Goal: Information Seeking & Learning: Learn about a topic

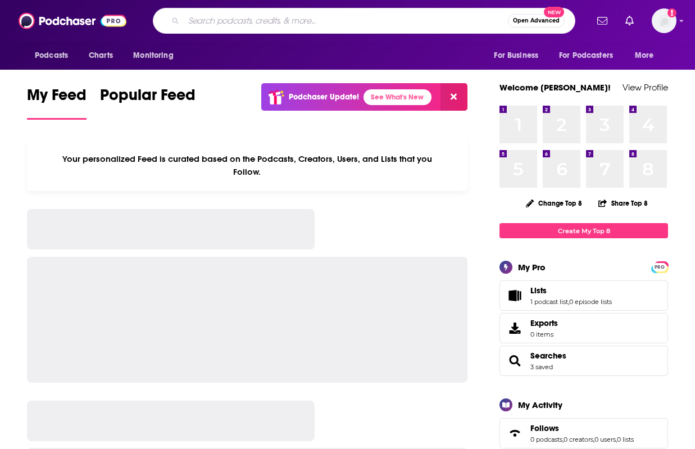
click at [310, 22] on input "Search podcasts, credits, & more..." at bounding box center [346, 21] width 324 height 18
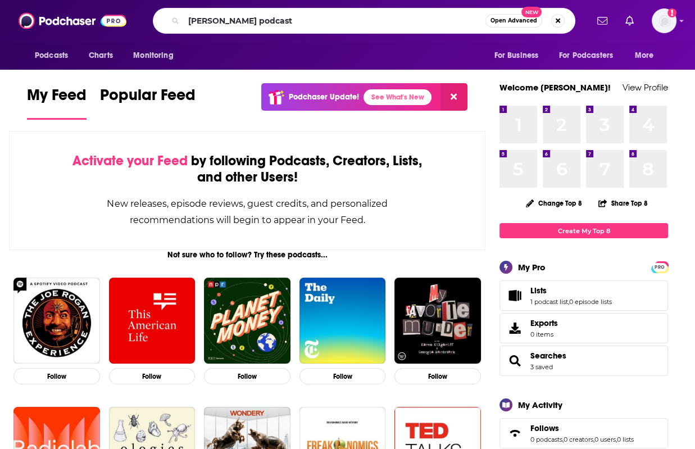
type input "[PERSON_NAME] podcast"
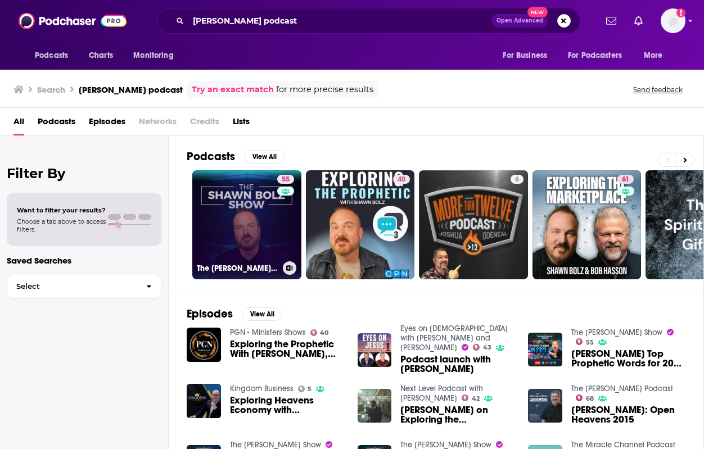
click at [258, 245] on link "55 The [PERSON_NAME] Show" at bounding box center [246, 224] width 109 height 109
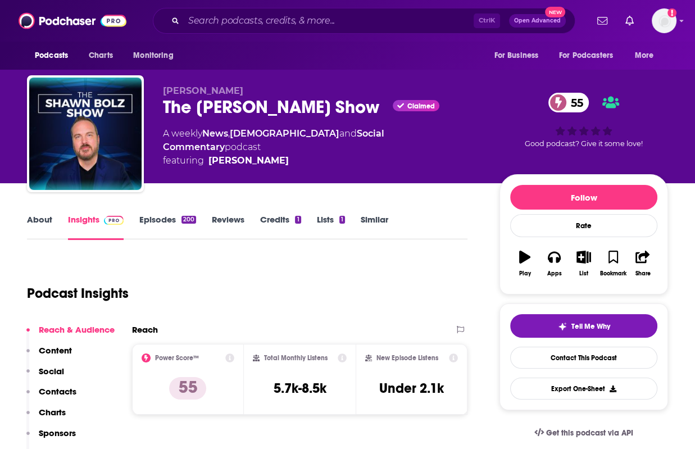
click at [37, 223] on link "About" at bounding box center [39, 227] width 25 height 26
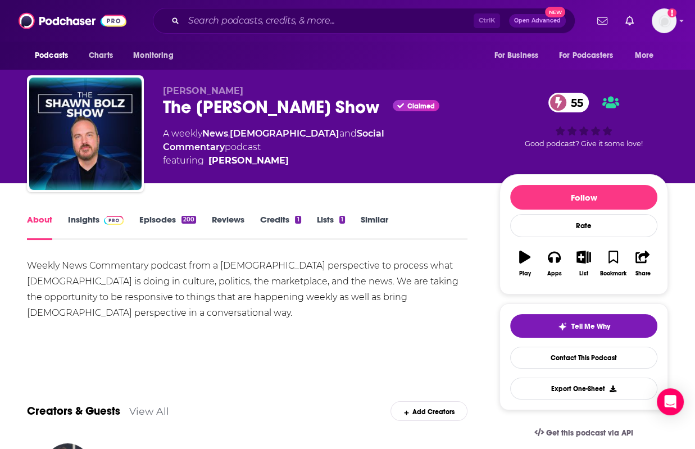
click at [88, 227] on link "Insights" at bounding box center [96, 227] width 56 height 26
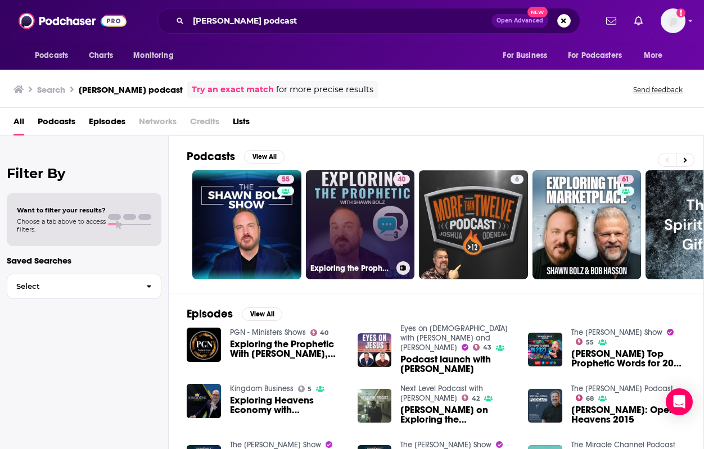
click at [375, 194] on link "40 Exploring the Prophetic with [PERSON_NAME]" at bounding box center [360, 224] width 109 height 109
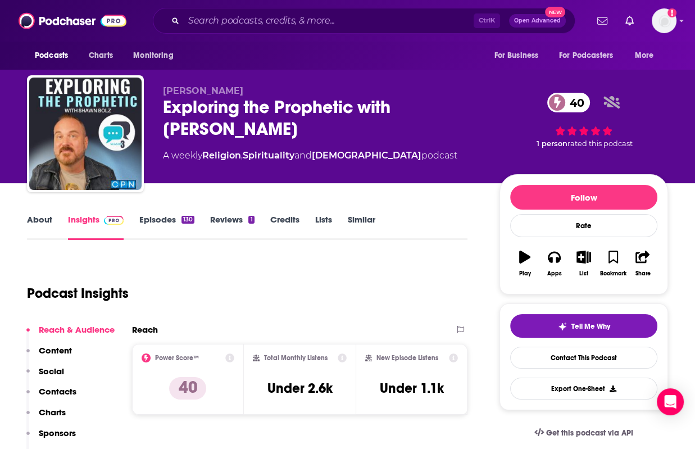
click at [44, 219] on link "About" at bounding box center [39, 227] width 25 height 26
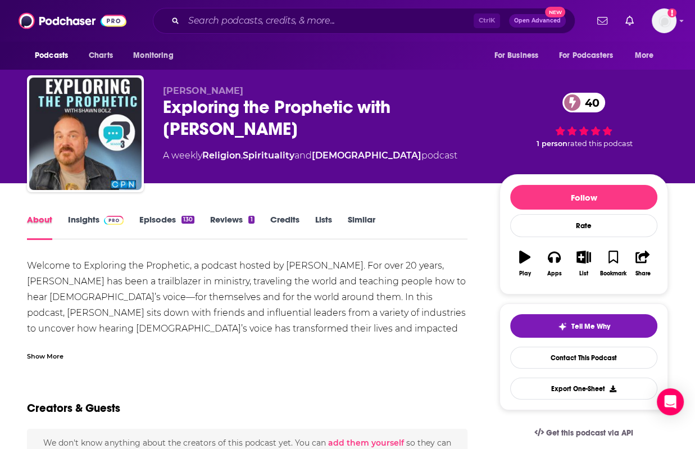
click at [65, 218] on div "About" at bounding box center [47, 227] width 41 height 26
click at [76, 218] on link "Insights" at bounding box center [96, 227] width 56 height 26
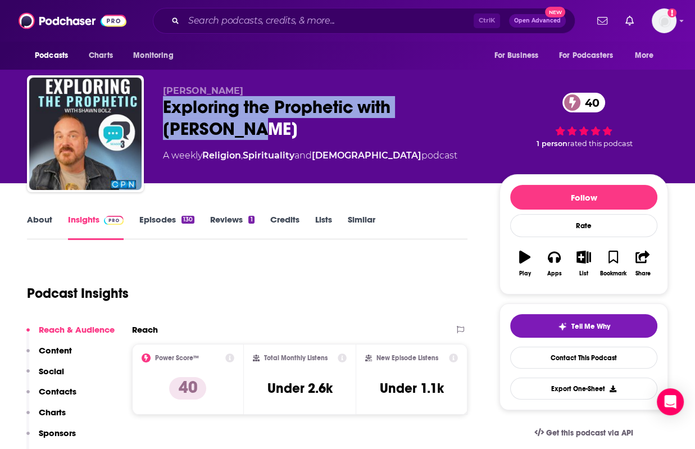
drag, startPoint x: 203, startPoint y: 136, endPoint x: 165, endPoint y: 107, distance: 47.3
click at [165, 107] on div "Exploring the Prophetic with [PERSON_NAME] 40" at bounding box center [322, 118] width 319 height 44
copy h2 "Exploring the Prophetic with [PERSON_NAME]"
click at [51, 218] on link "About" at bounding box center [39, 227] width 25 height 26
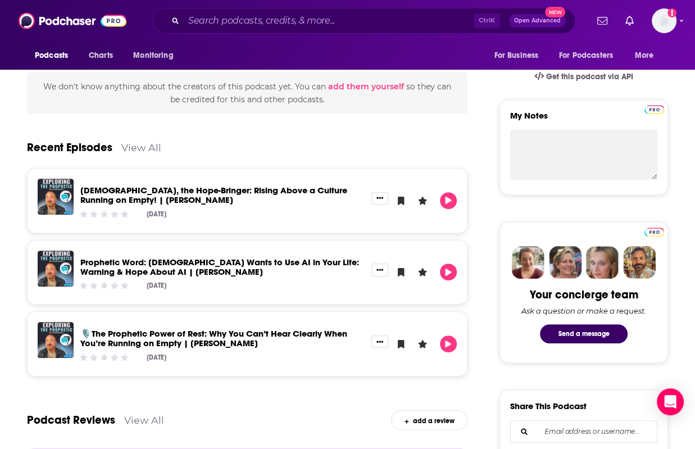
scroll to position [355, 0]
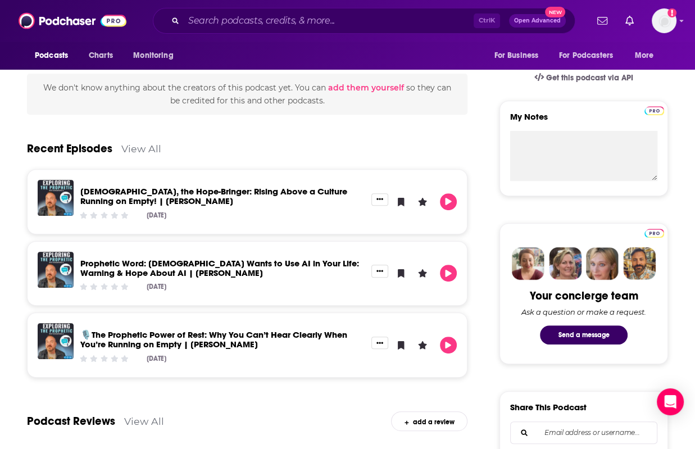
click at [134, 145] on link "View All" at bounding box center [141, 149] width 40 height 12
